Goal: Task Accomplishment & Management: Use online tool/utility

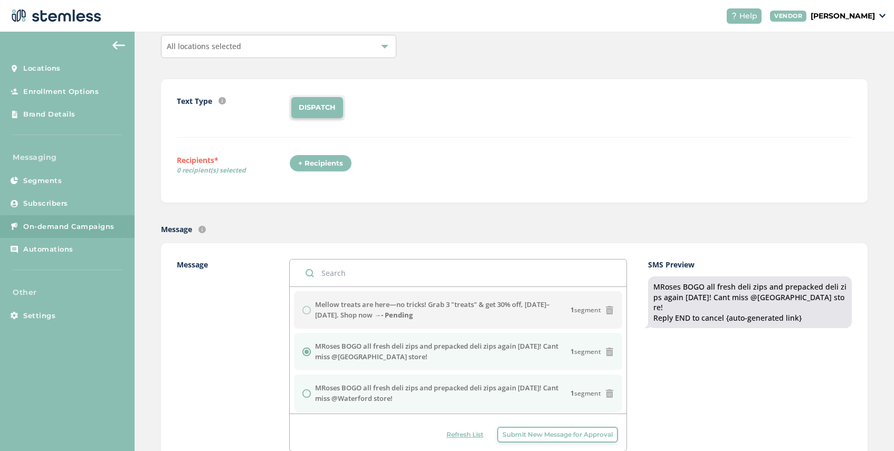
scroll to position [34, 0]
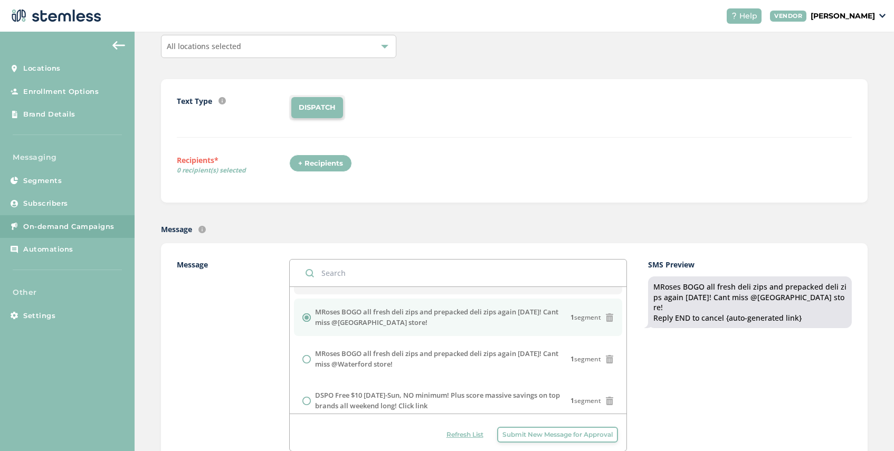
click at [452, 434] on span "Refresh List" at bounding box center [464, 434] width 37 height 9
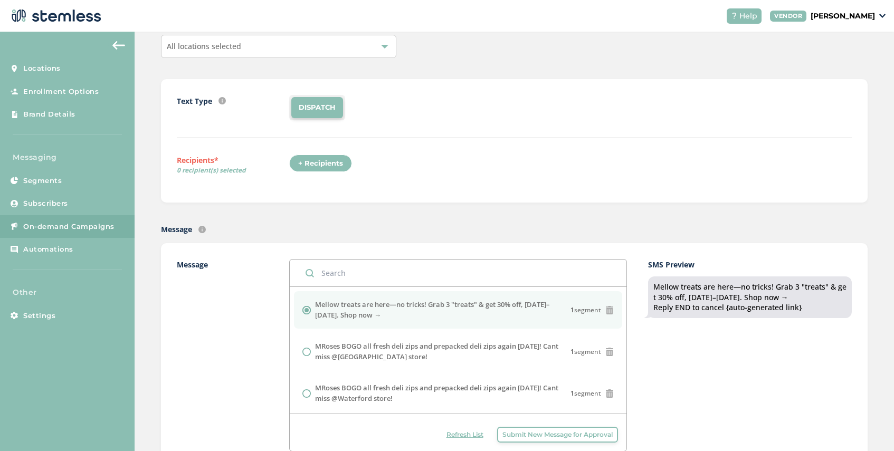
click at [254, 47] on div "All locations selected" at bounding box center [278, 46] width 235 height 23
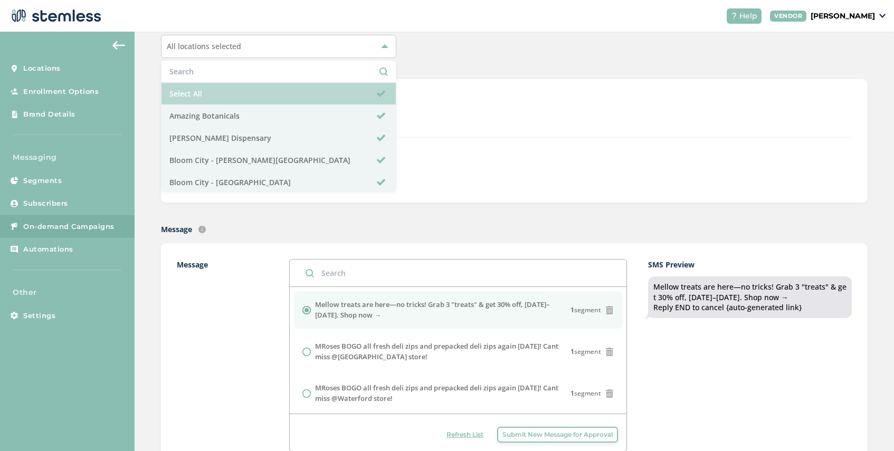
click at [224, 90] on li "Select All" at bounding box center [278, 94] width 234 height 22
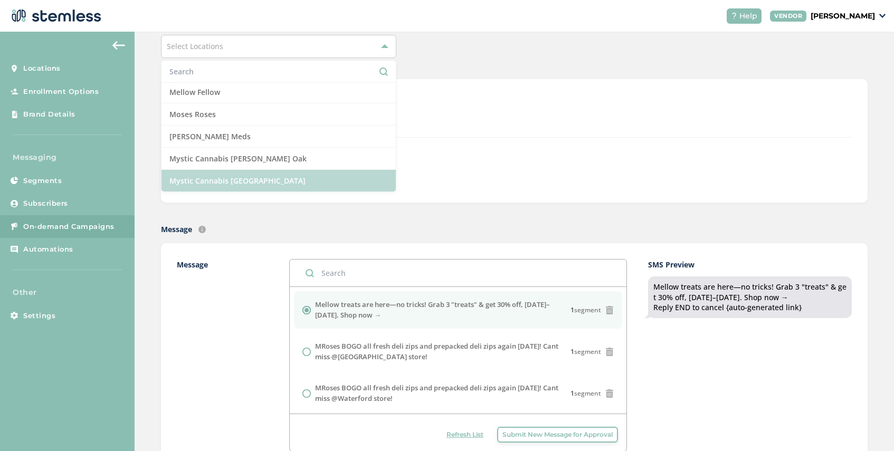
scroll to position [679, 0]
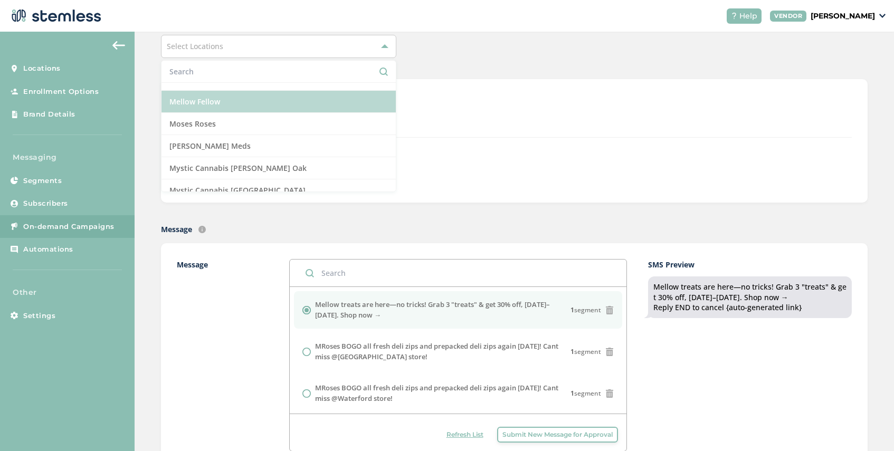
click at [238, 103] on li "Mellow Fellow" at bounding box center [278, 102] width 234 height 22
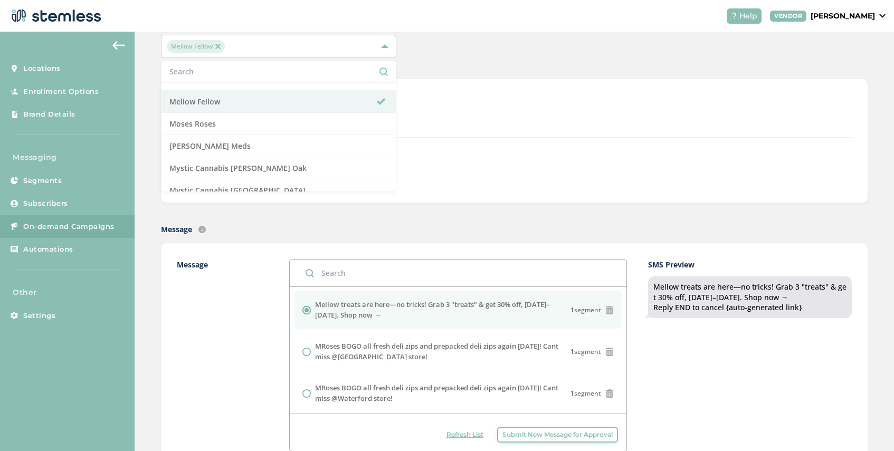
click at [436, 135] on div "Text Type SMS : A cost effective way to reach your customers. Send a intro text…" at bounding box center [514, 116] width 675 height 43
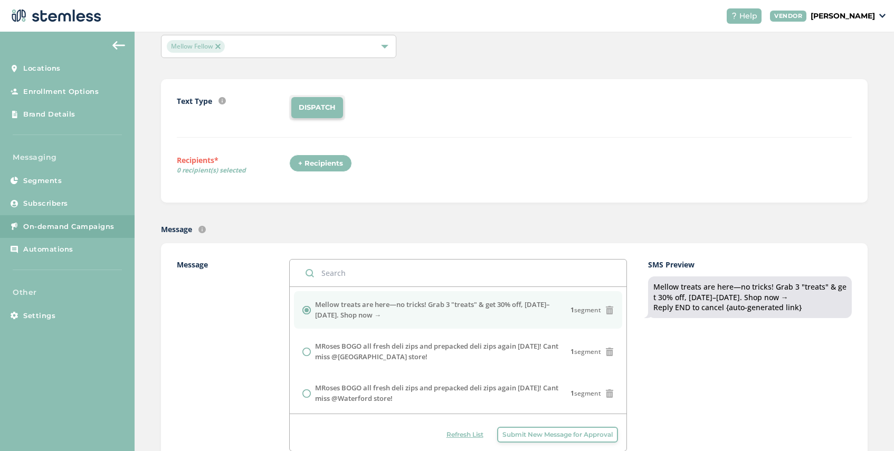
click at [326, 166] on div "+ Recipients" at bounding box center [320, 164] width 63 height 18
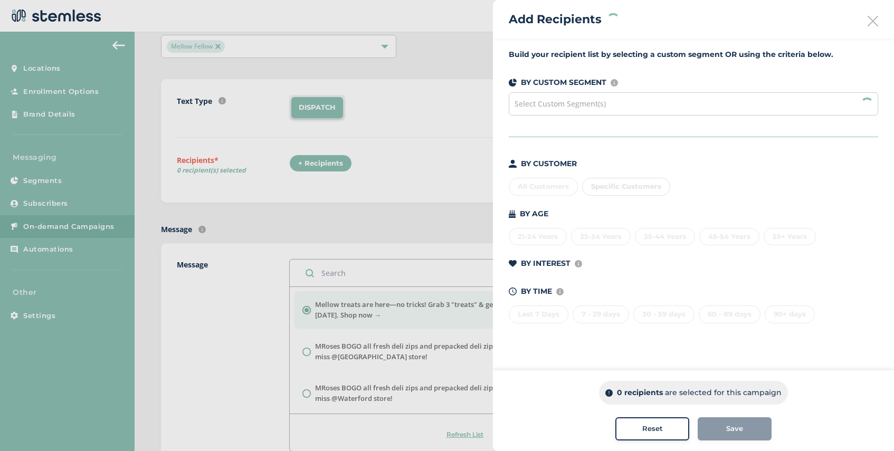
click at [565, 104] on span "Select Custom Segment(s)" at bounding box center [559, 104] width 91 height 10
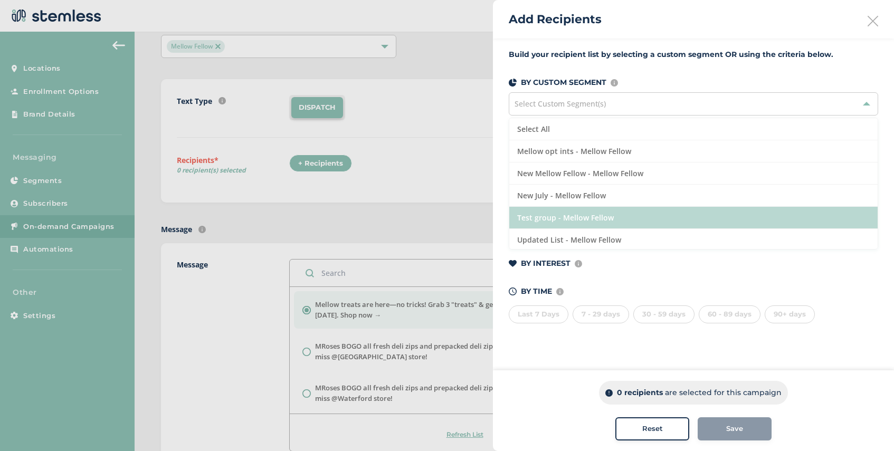
click at [614, 216] on li "Test group - Mellow Fellow" at bounding box center [693, 218] width 368 height 22
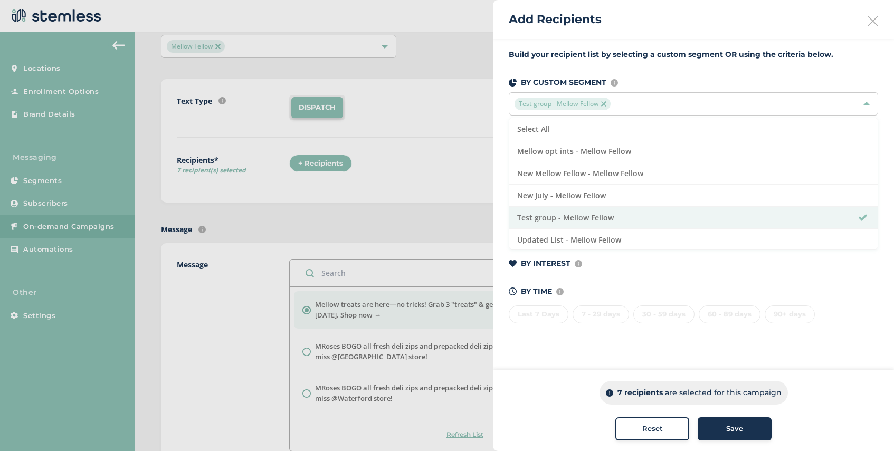
click at [735, 427] on span "Save" at bounding box center [734, 429] width 17 height 11
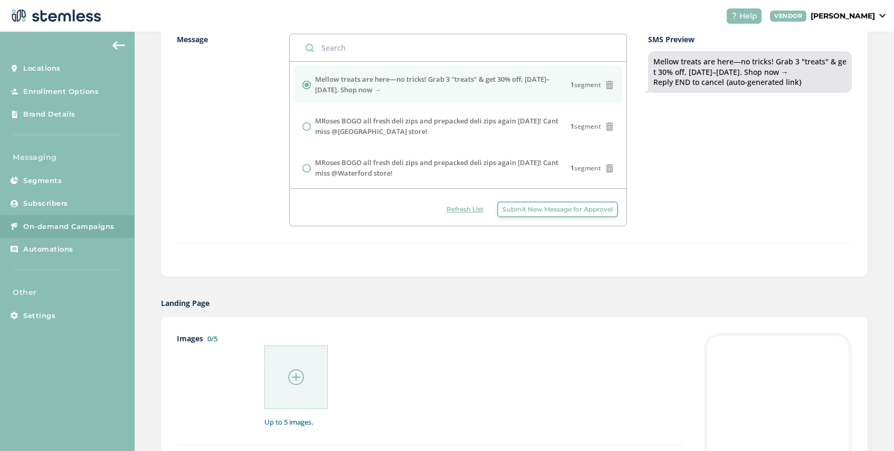
scroll to position [308, 0]
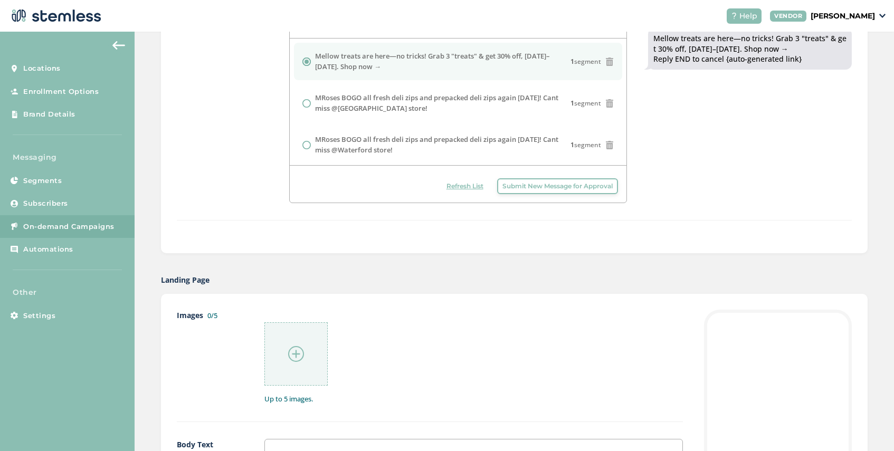
click at [298, 350] on img at bounding box center [296, 354] width 16 height 16
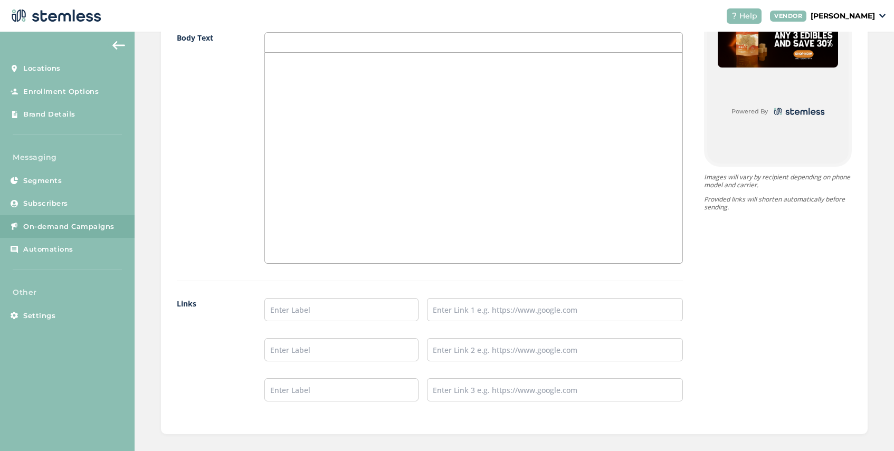
scroll to position [722, 0]
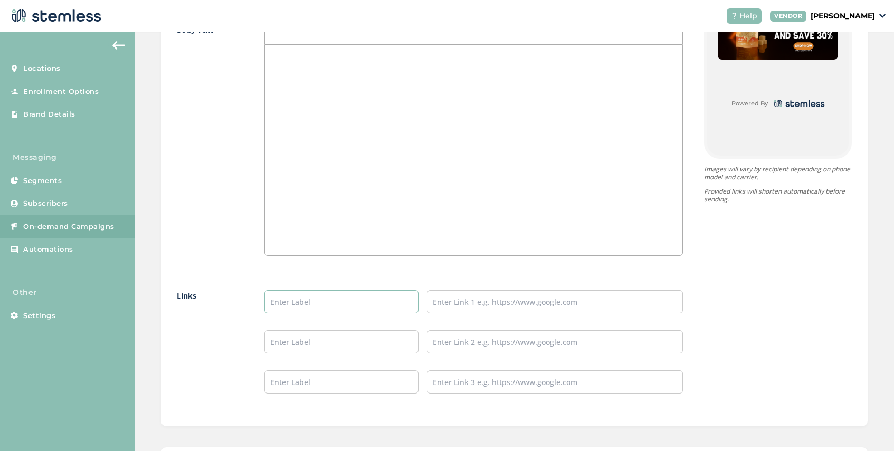
click at [284, 305] on input "text" at bounding box center [341, 301] width 154 height 23
type input "SHOP NOW"
click at [483, 303] on input "text" at bounding box center [555, 301] width 256 height 23
paste input "[URL][DOMAIN_NAME]"
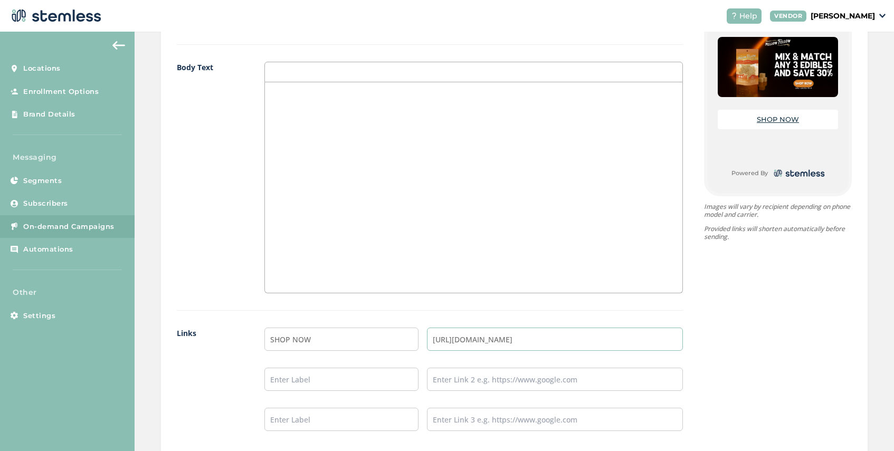
scroll to position [885, 0]
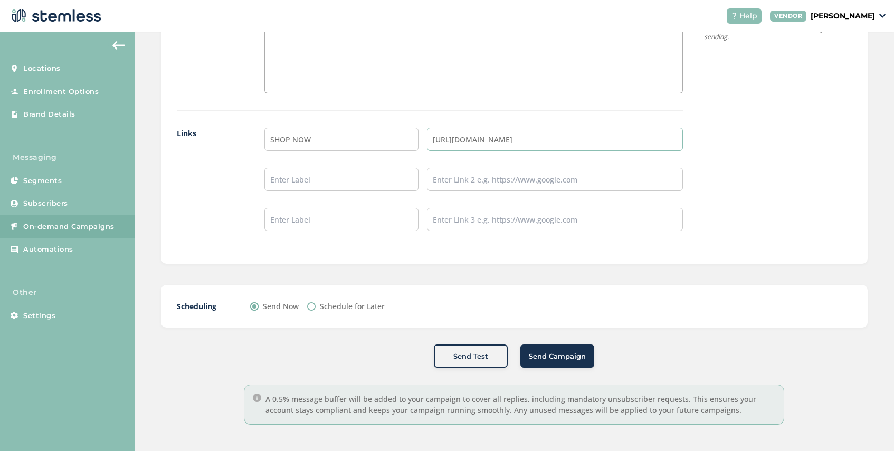
type input "[URL][DOMAIN_NAME]"
click at [547, 362] on button "Send Campaign" at bounding box center [557, 356] width 74 height 23
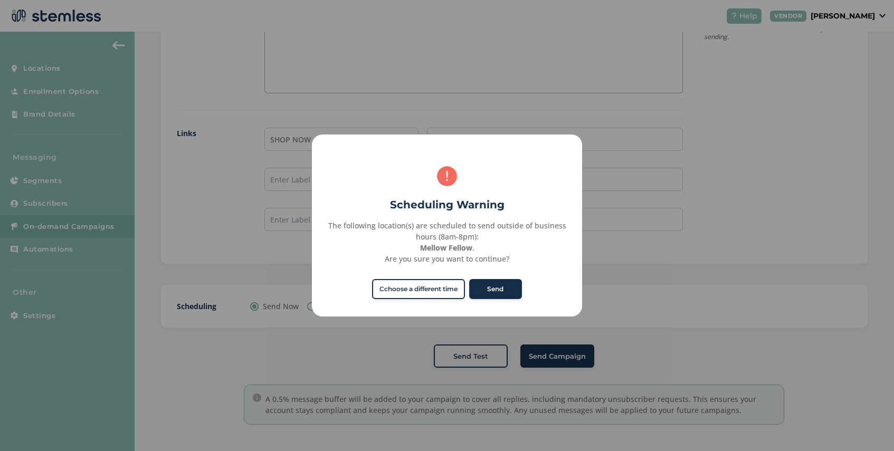
click at [492, 290] on button "Send" at bounding box center [495, 289] width 53 height 20
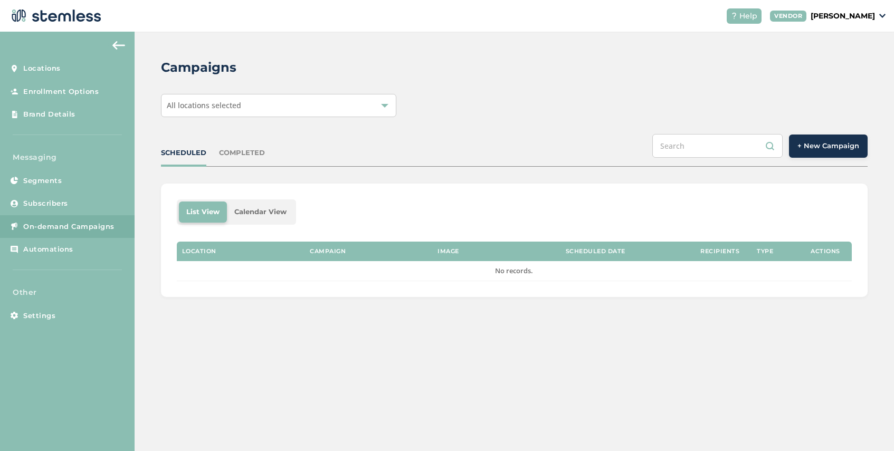
click at [298, 112] on div "All locations selected" at bounding box center [278, 105] width 235 height 23
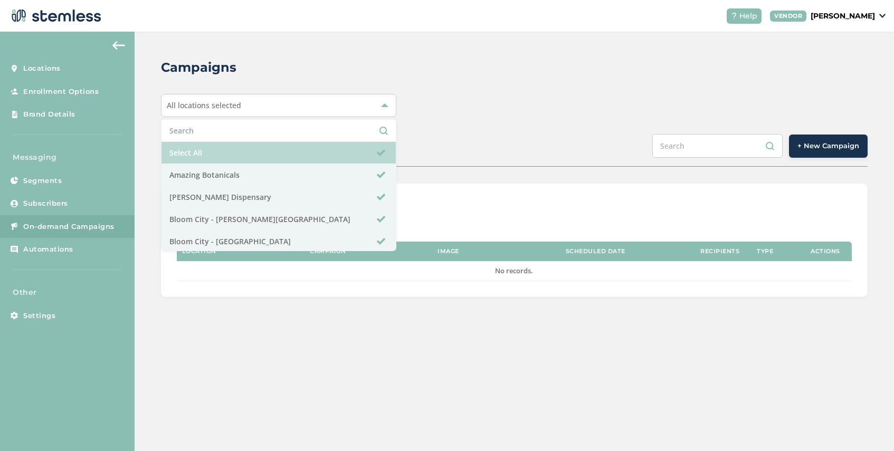
click at [264, 150] on li "Select All" at bounding box center [278, 153] width 234 height 22
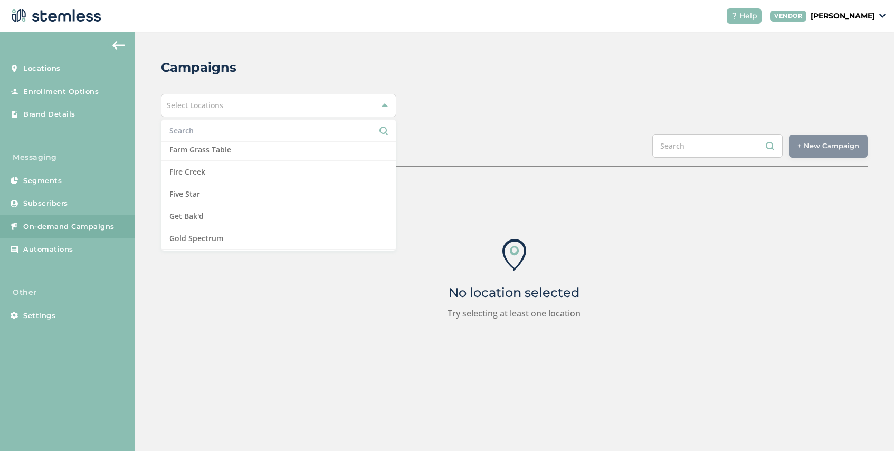
scroll to position [680, 0]
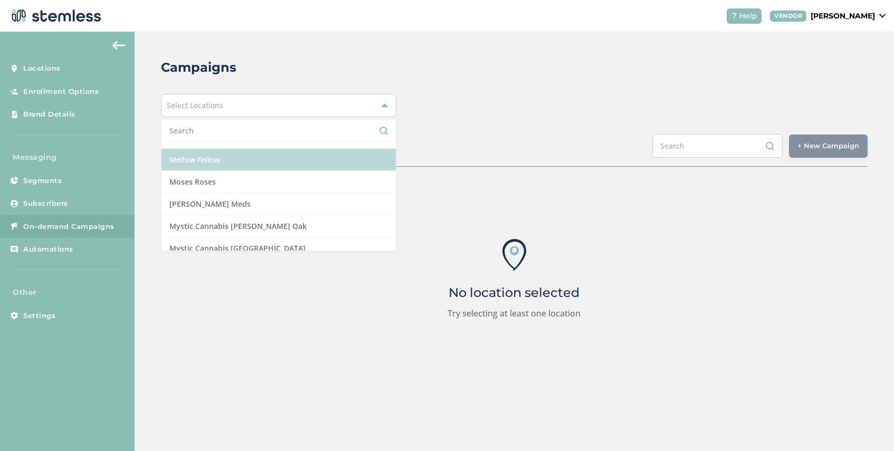
click at [263, 164] on li "Mellow Fellow" at bounding box center [278, 160] width 234 height 22
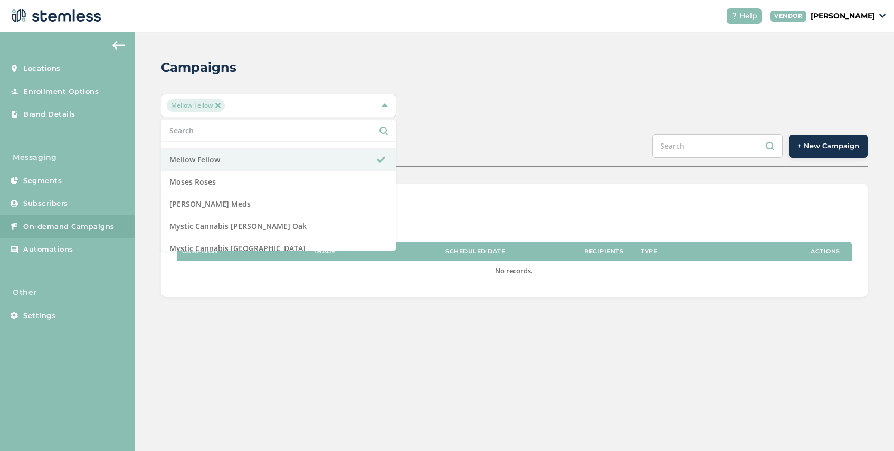
click at [819, 147] on span "+ New Campaign" at bounding box center [828, 146] width 62 height 11
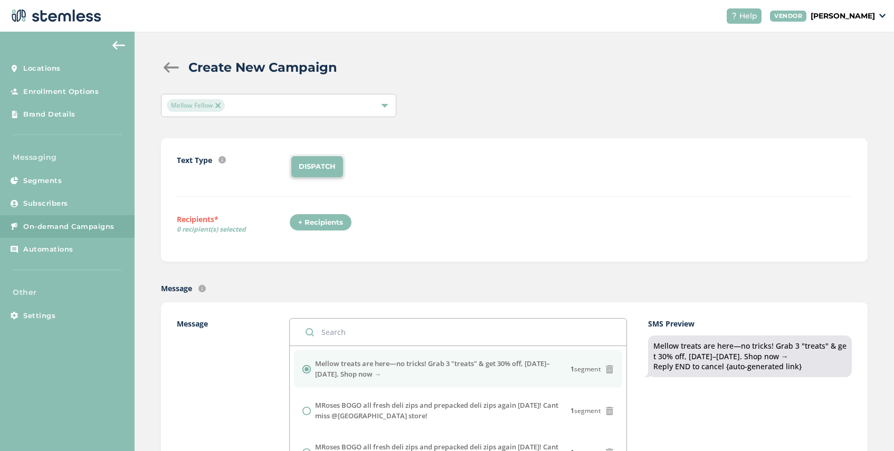
click at [331, 222] on div "+ Recipients" at bounding box center [320, 223] width 63 height 18
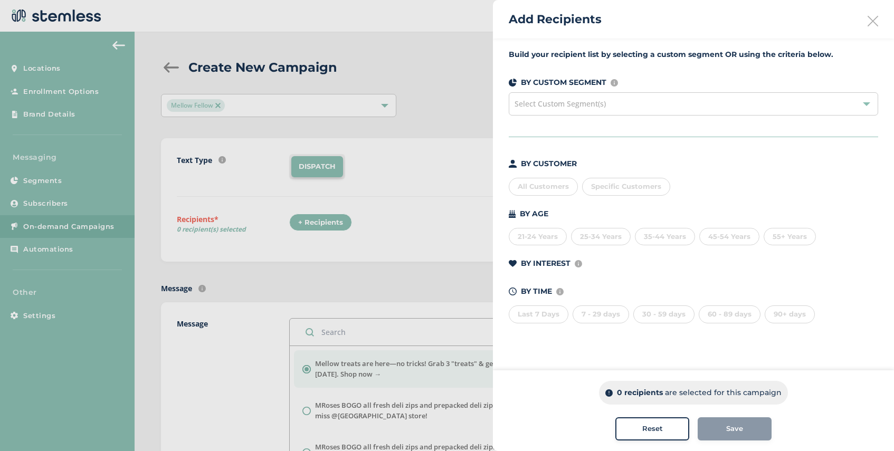
click at [623, 189] on span "Specific Customers" at bounding box center [626, 186] width 70 height 8
click at [615, 206] on input "text" at bounding box center [687, 208] width 194 height 11
paste input "2407649163"
type input "2407649163"
click at [663, 104] on div "Select Custom Segment(s)" at bounding box center [693, 103] width 369 height 23
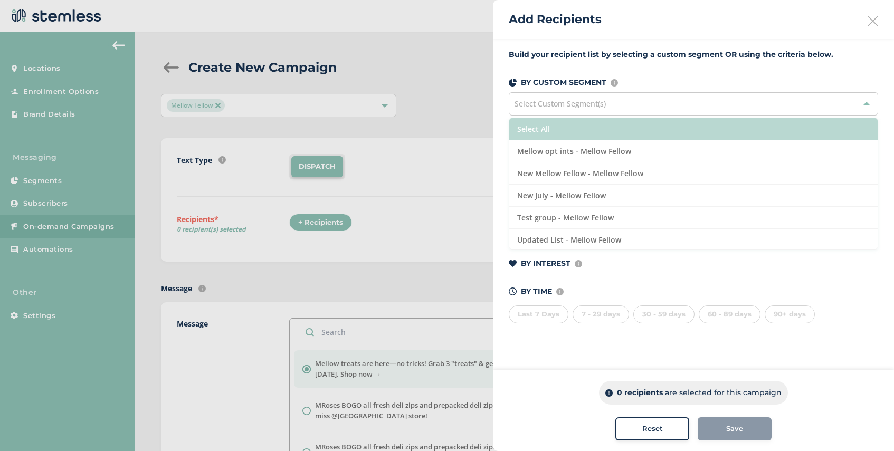
click at [634, 133] on li "Select All" at bounding box center [693, 129] width 368 height 22
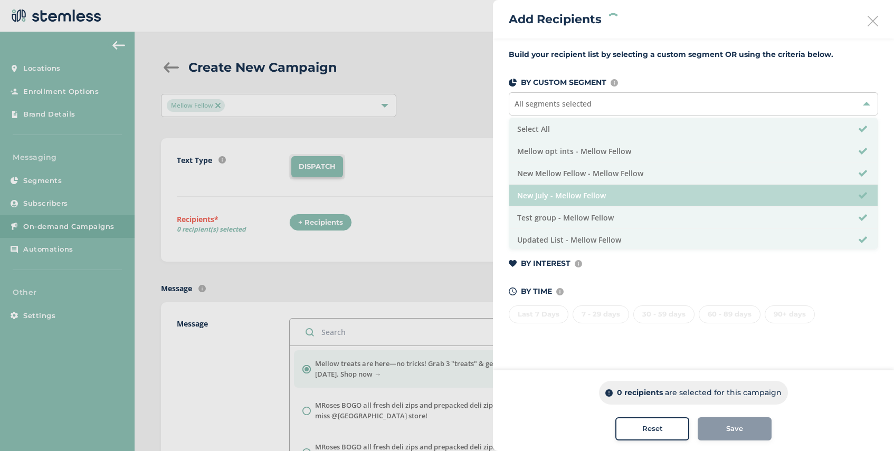
scroll to position [2, 0]
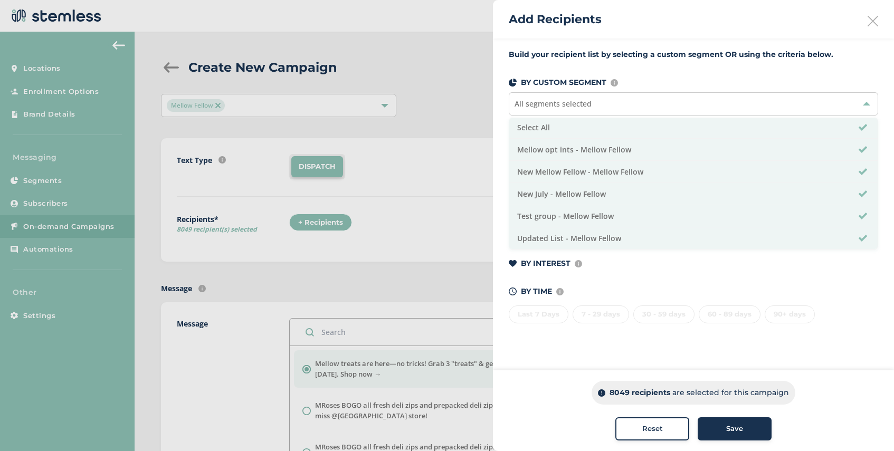
click at [735, 428] on span "Save" at bounding box center [734, 429] width 17 height 11
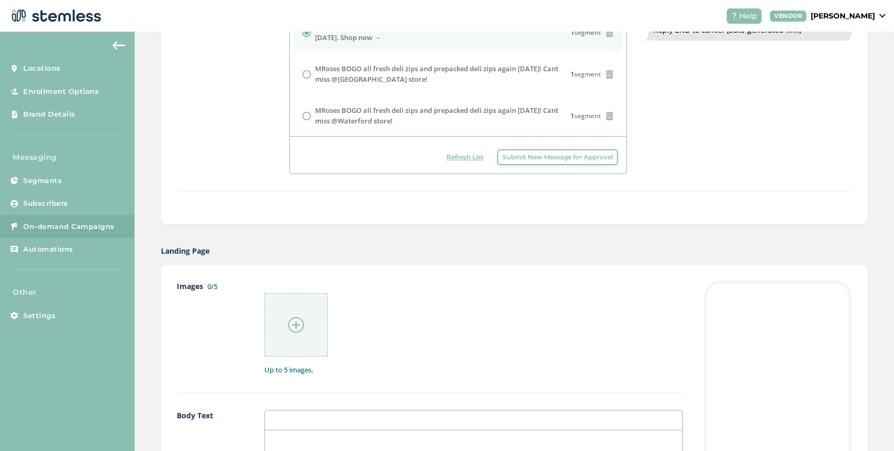
scroll to position [355, 0]
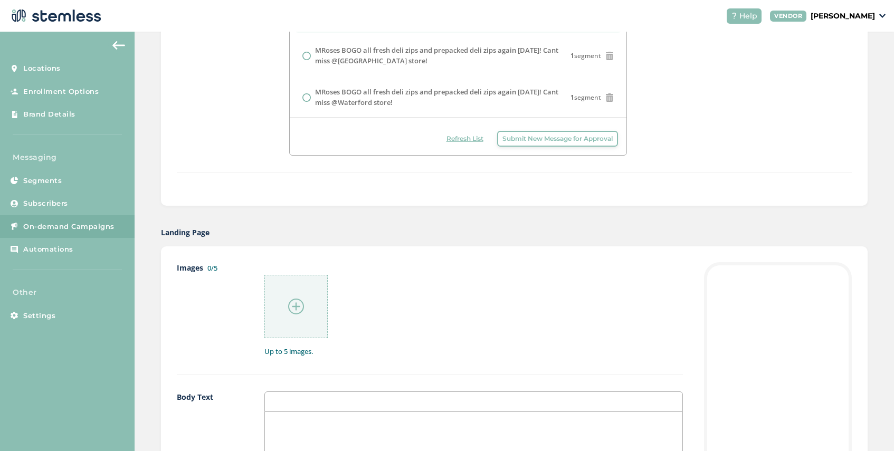
click at [292, 302] on img at bounding box center [296, 307] width 16 height 16
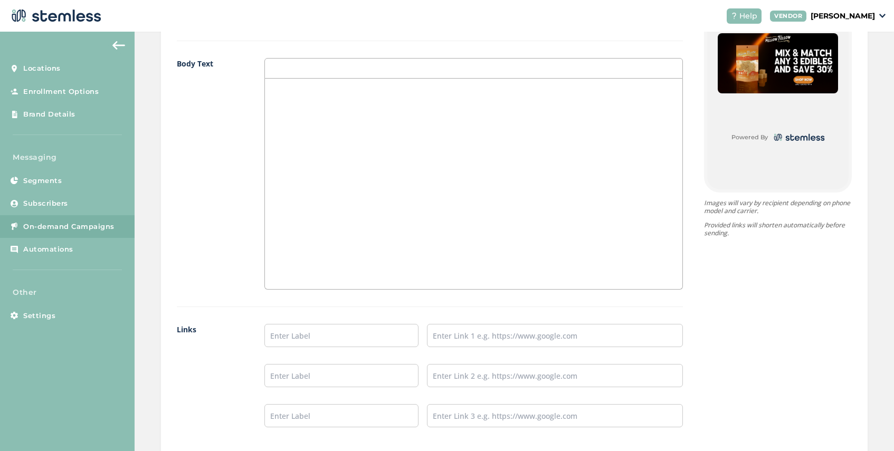
scroll to position [720, 0]
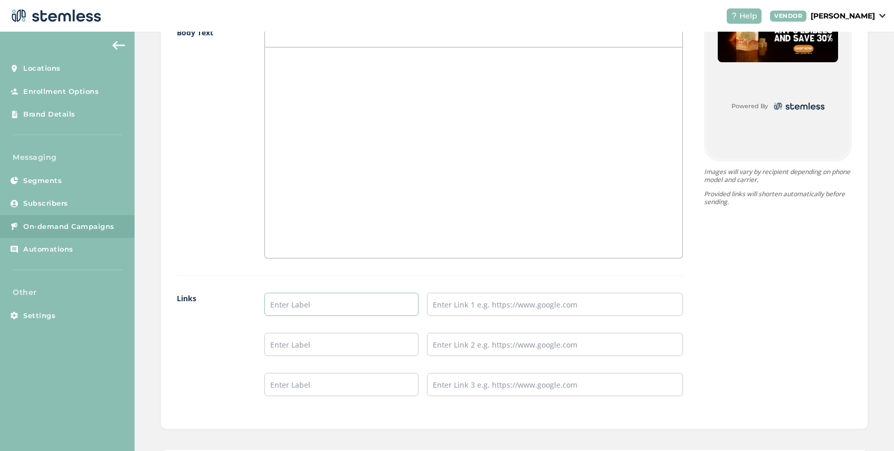
click at [320, 299] on input "text" at bounding box center [341, 304] width 154 height 23
type input "SHOP NOW"
click at [445, 304] on input "text" at bounding box center [555, 304] width 256 height 23
paste input "[URL][DOMAIN_NAME]"
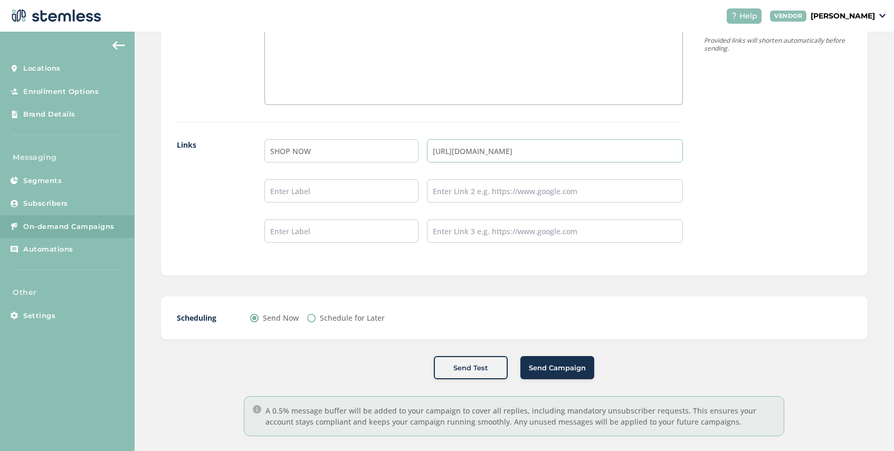
scroll to position [885, 0]
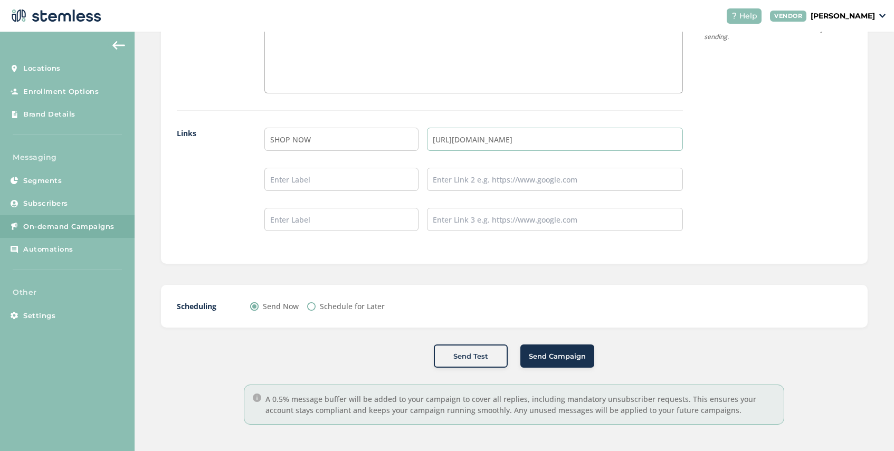
type input "[URL][DOMAIN_NAME]"
click at [561, 364] on button "Send Campaign" at bounding box center [557, 356] width 74 height 23
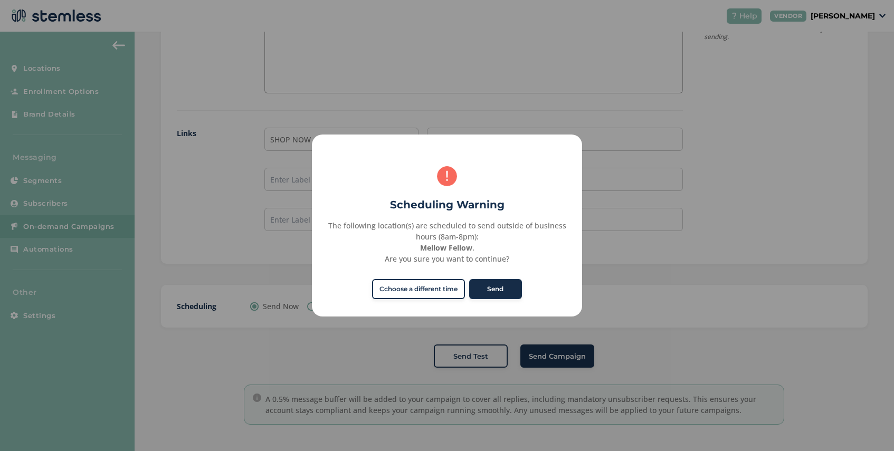
click at [494, 294] on button "Send" at bounding box center [495, 289] width 53 height 20
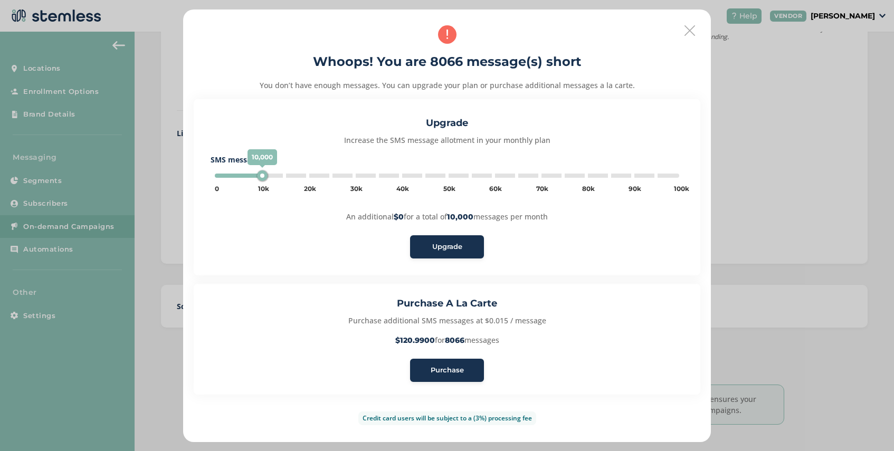
click at [458, 365] on span "Purchase" at bounding box center [447, 370] width 33 height 11
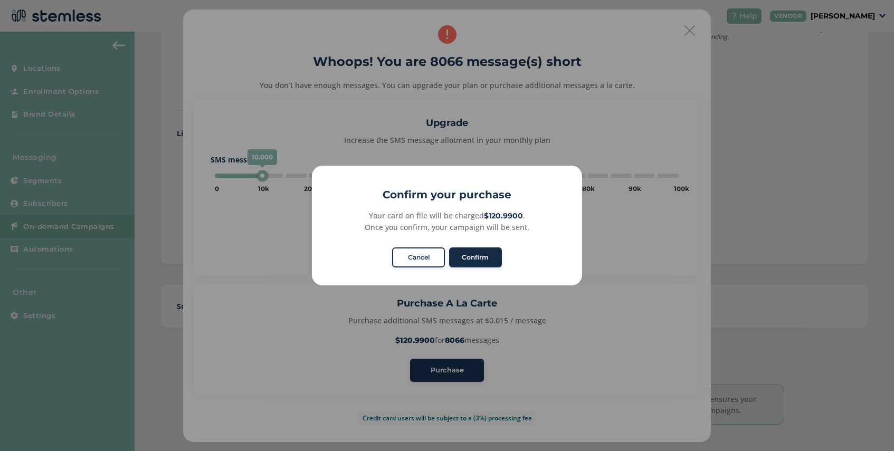
click at [488, 249] on button "Confirm" at bounding box center [475, 257] width 53 height 20
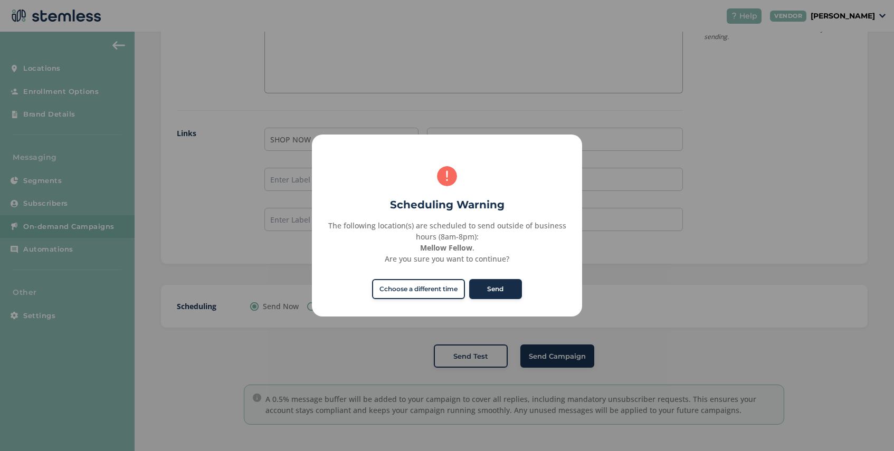
click at [517, 284] on button "Send" at bounding box center [495, 289] width 53 height 20
